Goal: Information Seeking & Learning: Learn about a topic

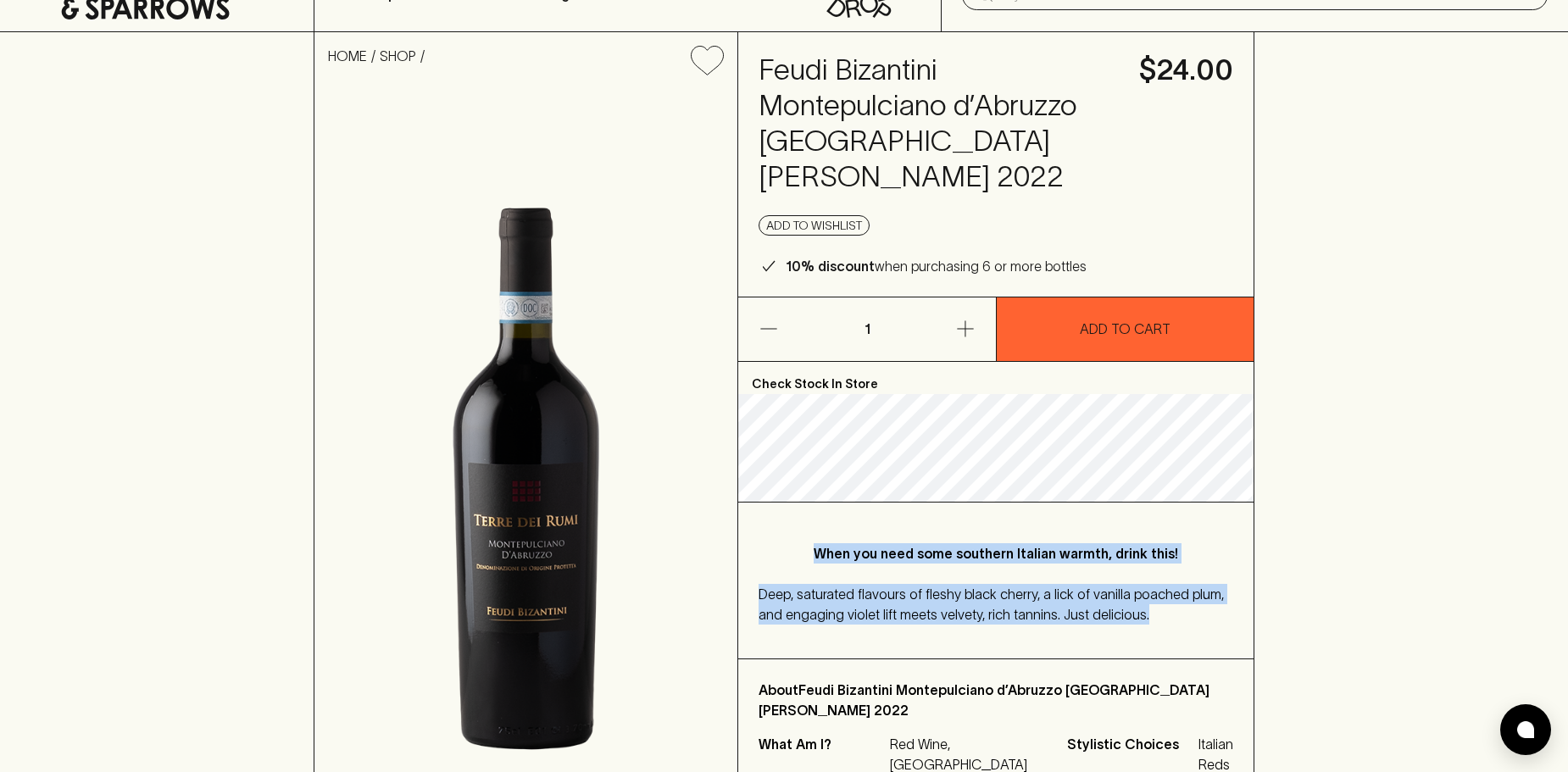
drag, startPoint x: 812, startPoint y: 513, endPoint x: 1208, endPoint y: 585, distance: 402.5
click at [1208, 585] on div "When you need some southern Italian warmth, drink this! Deep, saturated flavour…" at bounding box center [995, 580] width 515 height 156
click at [1208, 585] on p "Deep, saturated flavours of fleshy black cherry, a lick of vanilla poached plum…" at bounding box center [995, 604] width 474 height 41
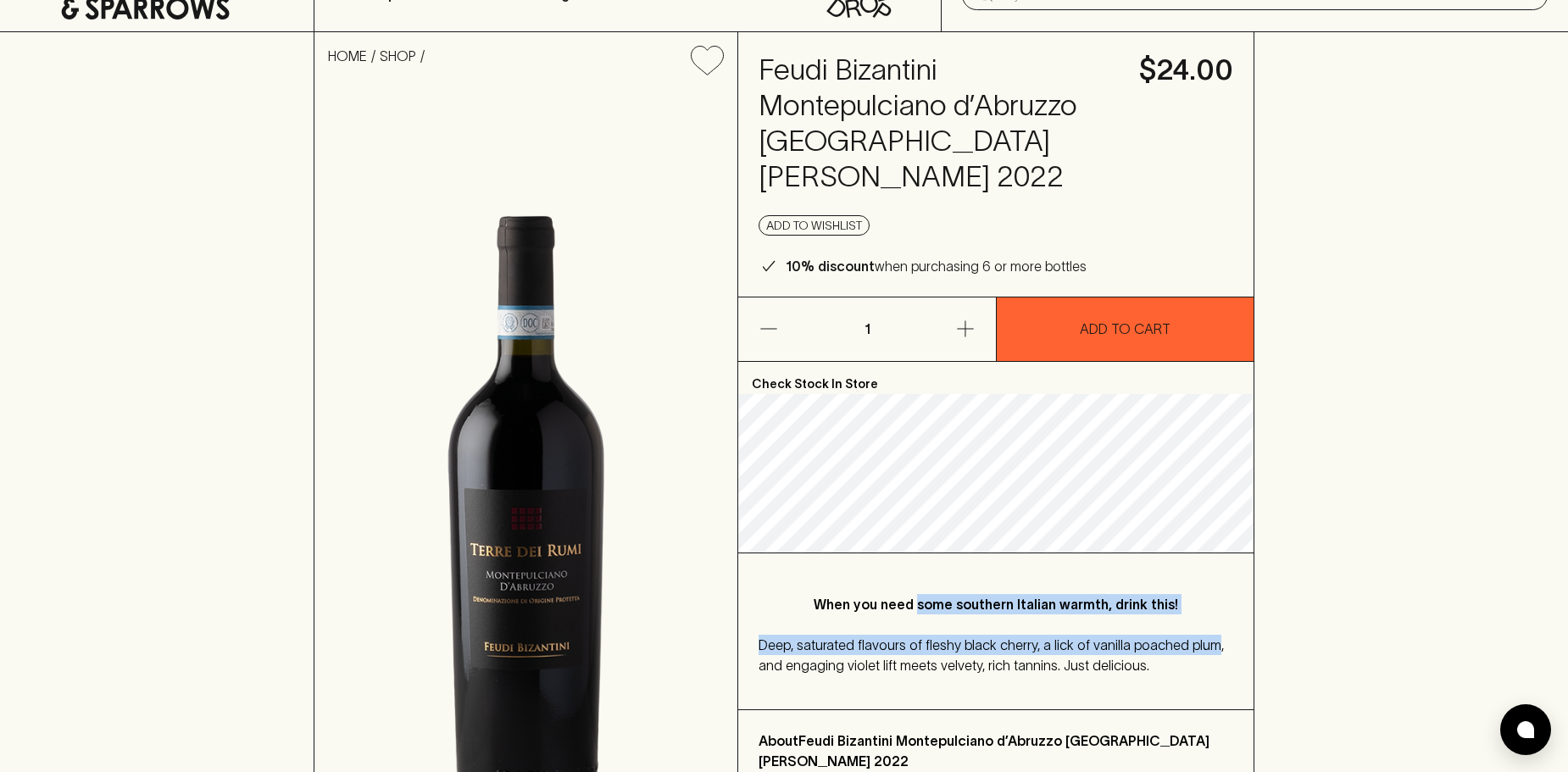
drag, startPoint x: 1048, startPoint y: 559, endPoint x: 924, endPoint y: 540, distance: 125.4
click at [924, 553] on div "When you need some southern Italian warmth, drink this! Deep, saturated flavour…" at bounding box center [995, 631] width 515 height 156
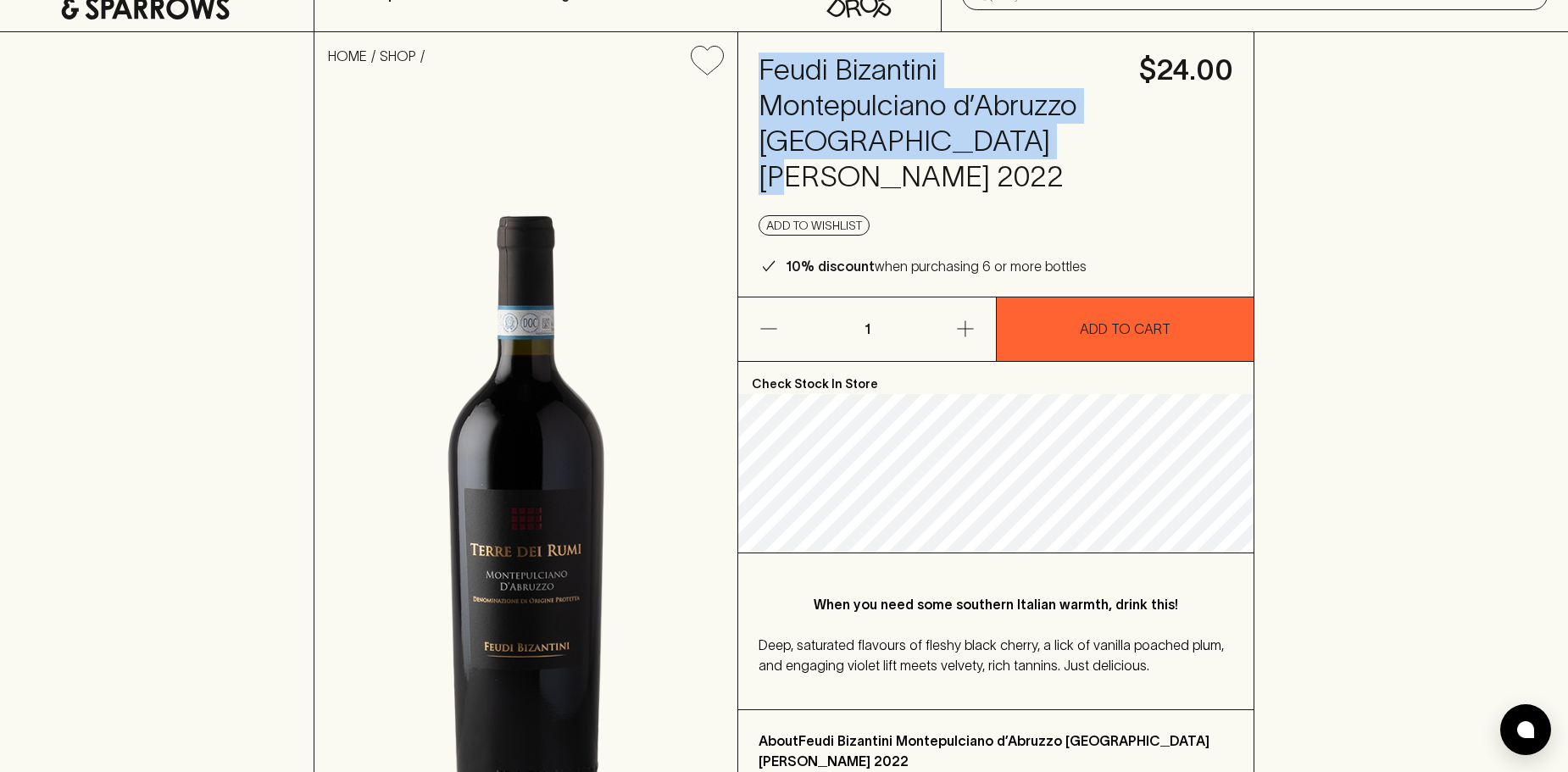
drag, startPoint x: 753, startPoint y: 52, endPoint x: 1082, endPoint y: 133, distance: 338.8
click at [1082, 133] on div "Feudi Bizantini Montepulciano d’Abruzzo [GEOGRAPHIC_DATA][PERSON_NAME] 2022 $24…" at bounding box center [995, 164] width 515 height 264
copy h4 "Feudi Bizantini Montepulciano d’Abruzzo [GEOGRAPHIC_DATA][PERSON_NAME] 2022"
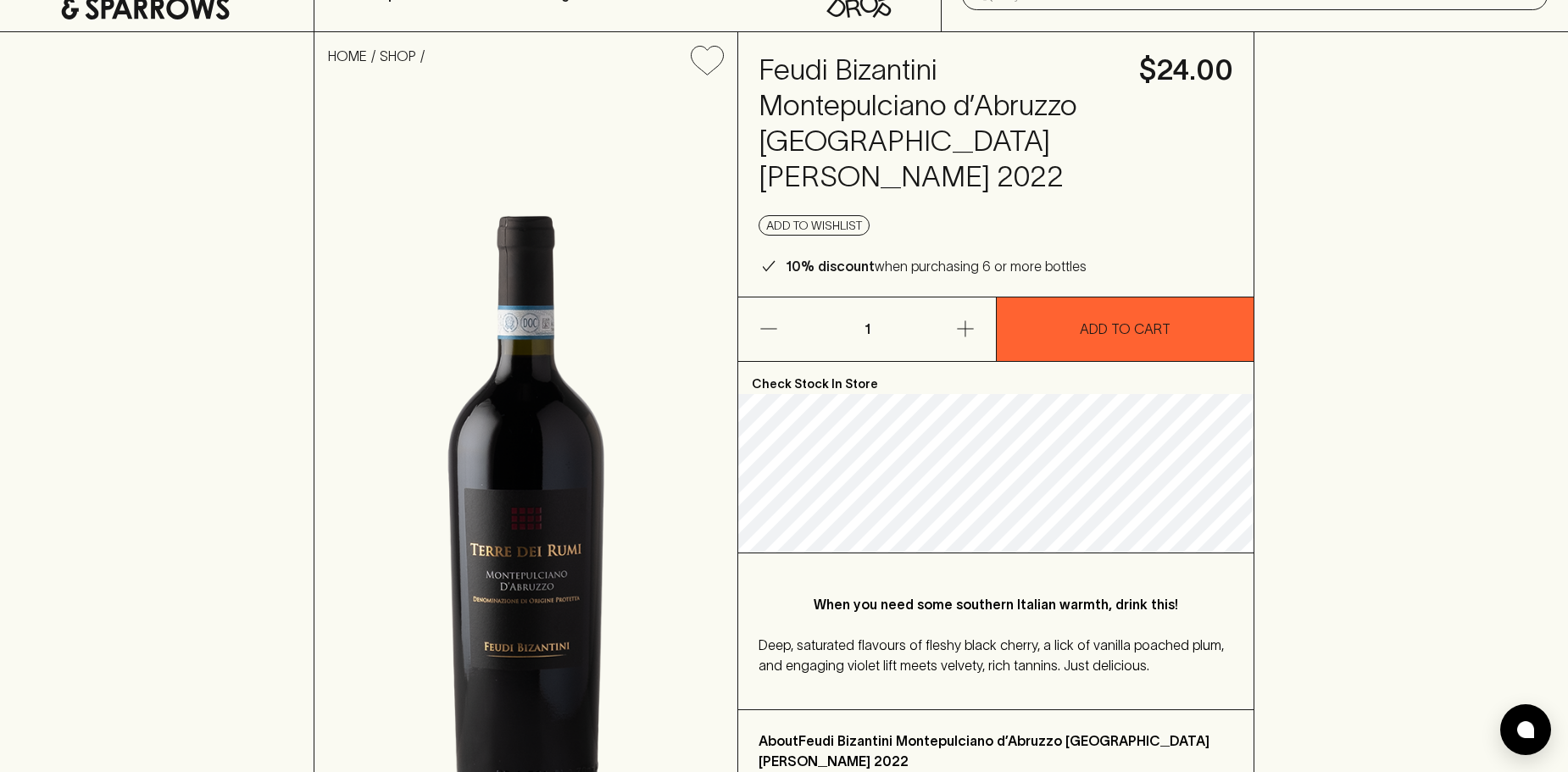
click at [893, 556] on div "When you need some southern Italian warmth, drink this! Deep, saturated flavour…" at bounding box center [995, 631] width 515 height 156
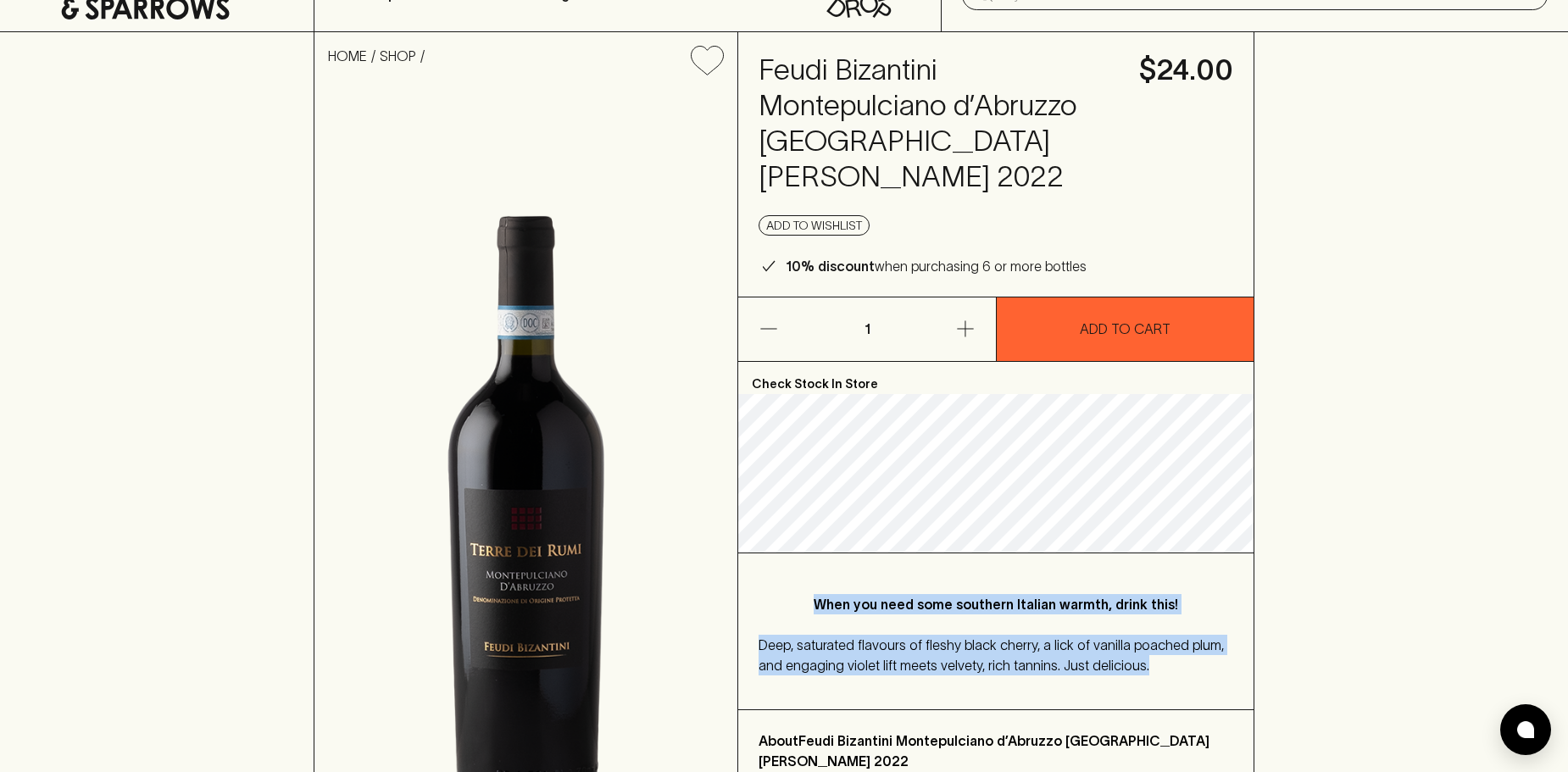
drag, startPoint x: 804, startPoint y: 562, endPoint x: 1174, endPoint y: 632, distance: 376.6
click at [1174, 632] on div "When you need some southern Italian warmth, drink this! Deep, saturated flavour…" at bounding box center [995, 631] width 515 height 156
copy div "When you need some southern Italian warmth, drink this! Deep, saturated flavour…"
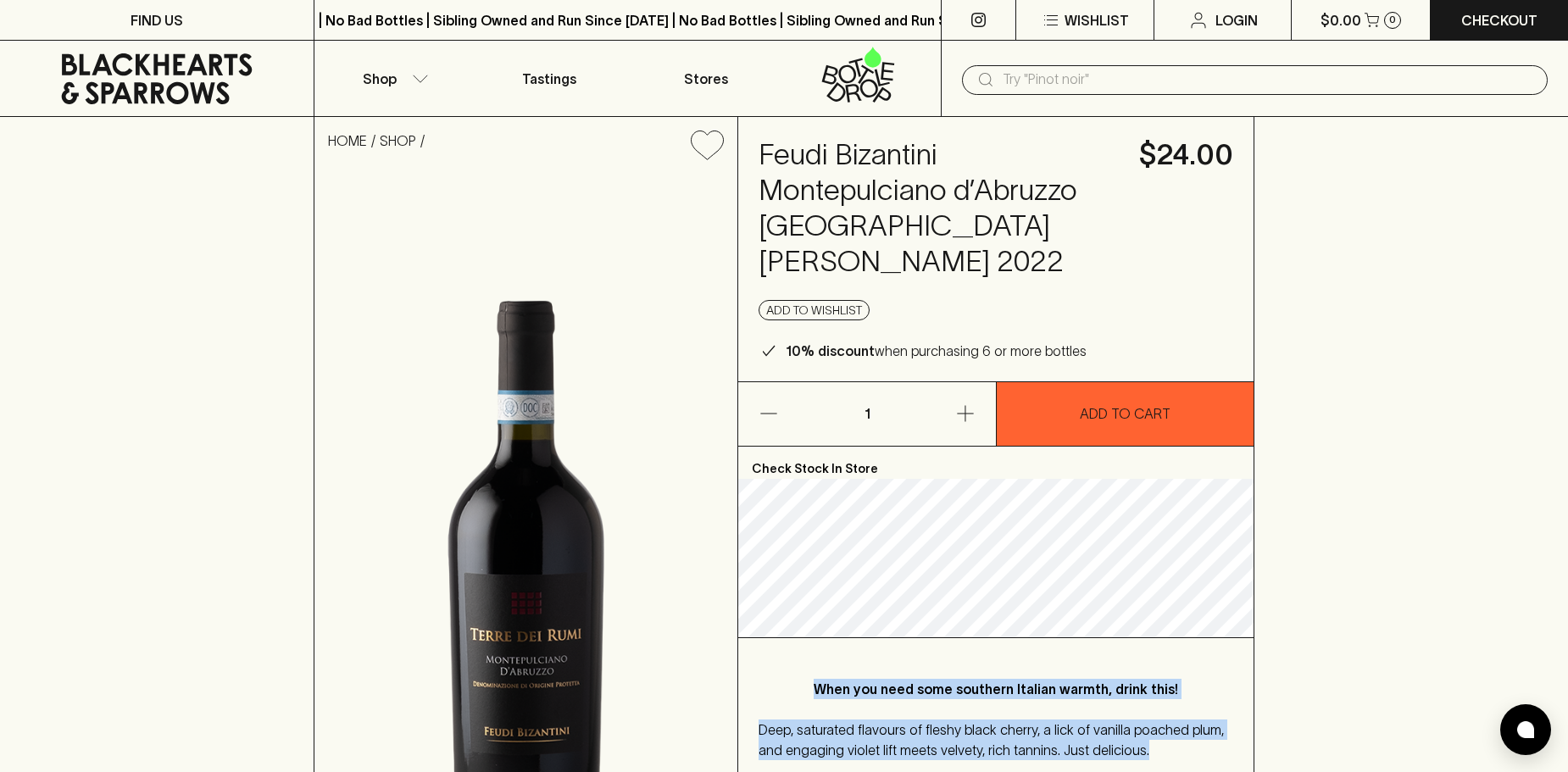
click at [949, 638] on div "When you need some southern Italian warmth, drink this! Deep, saturated flavour…" at bounding box center [995, 715] width 515 height 156
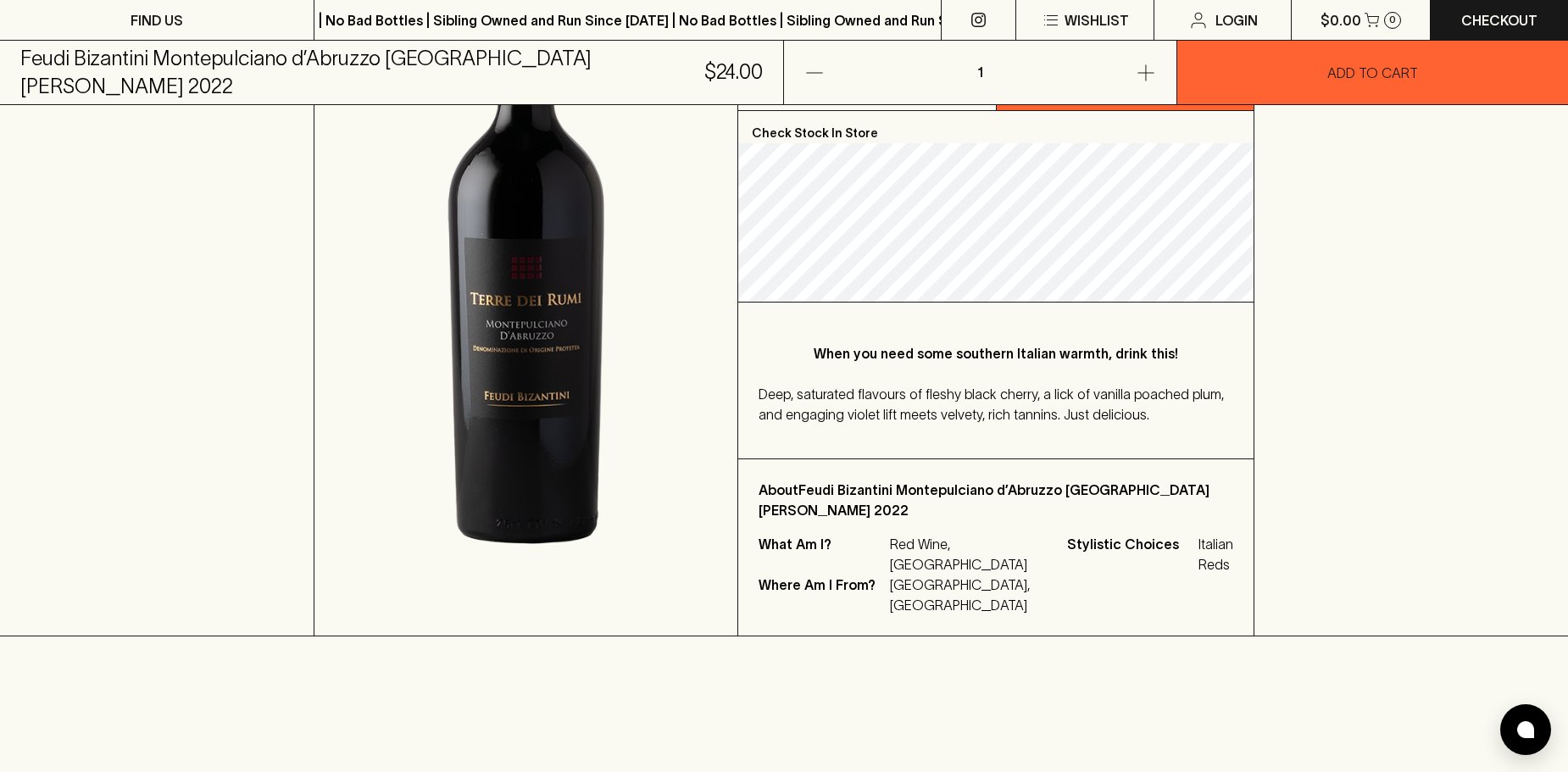
scroll to position [508, 0]
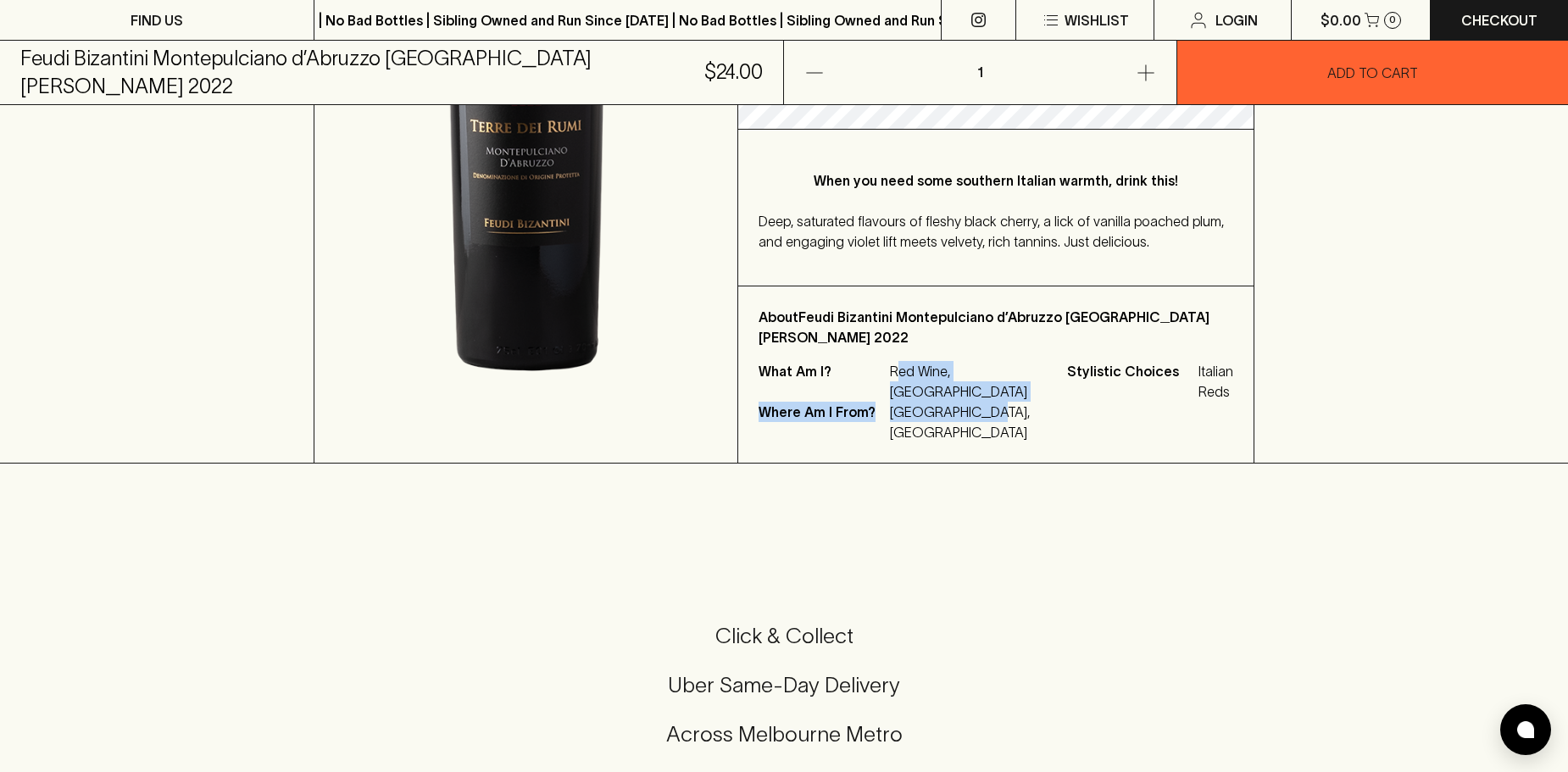
drag, startPoint x: 916, startPoint y: 316, endPoint x: 1028, endPoint y: 358, distance: 119.6
click at [1026, 361] on div "What Am I? [GEOGRAPHIC_DATA], [GEOGRAPHIC_DATA] Where Am I From? [GEOGRAPHIC_DA…" at bounding box center [995, 401] width 474 height 81
click at [1030, 361] on div "What Am I? [GEOGRAPHIC_DATA], [GEOGRAPHIC_DATA] Where Am I From? [GEOGRAPHIC_DA…" at bounding box center [995, 401] width 474 height 81
drag, startPoint x: 917, startPoint y: 358, endPoint x: 983, endPoint y: 358, distance: 66.0
click at [983, 401] on p "[GEOGRAPHIC_DATA], [GEOGRAPHIC_DATA]" at bounding box center [968, 422] width 157 height 41
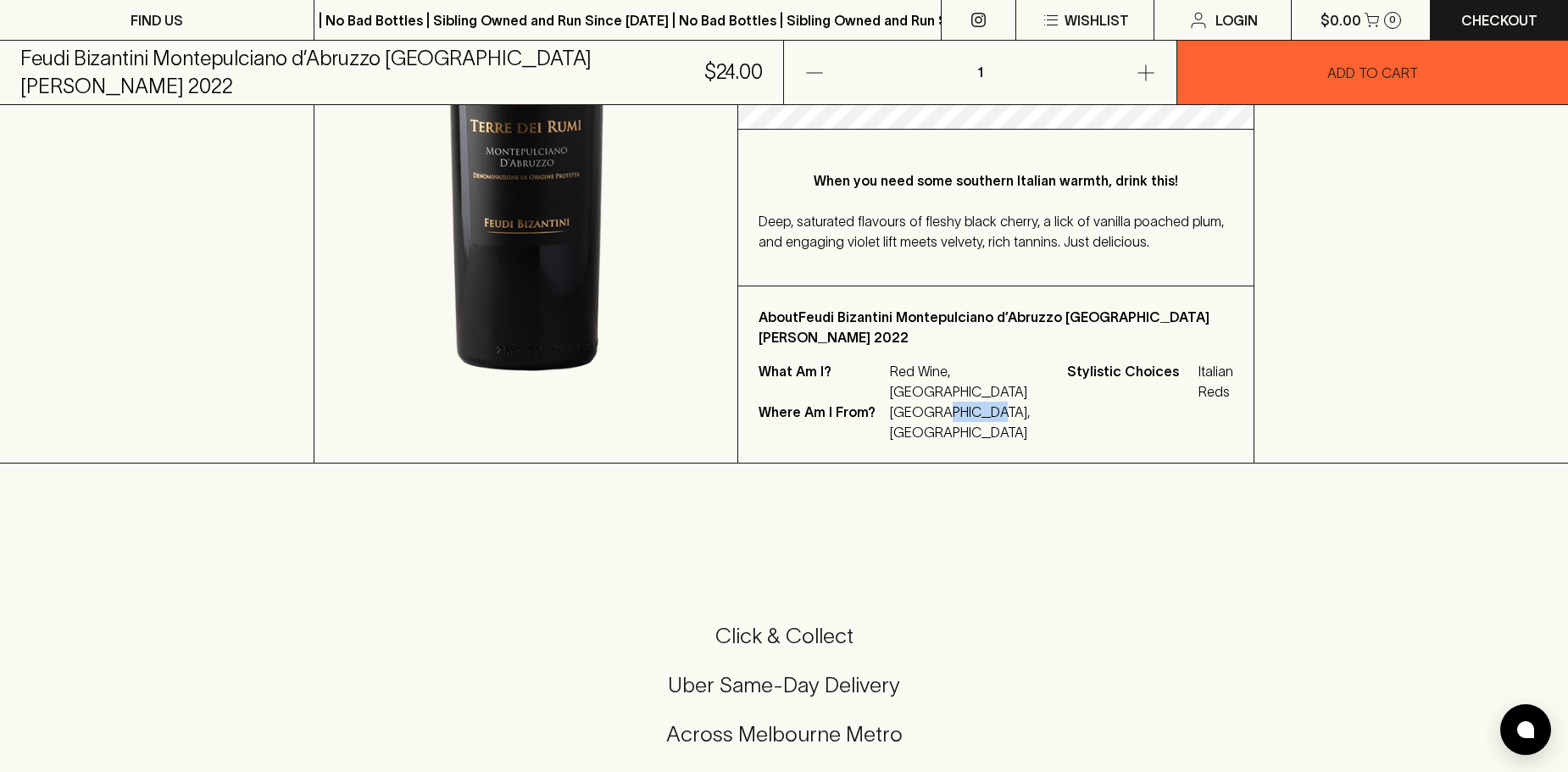
copy p "[GEOGRAPHIC_DATA]"
